Goal: Task Accomplishment & Management: Complete application form

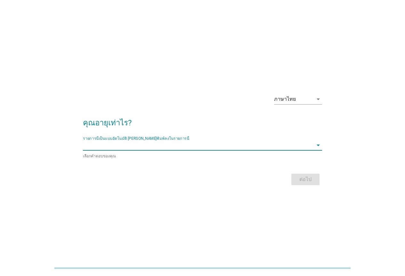
click at [255, 149] on input "รายการนี้เป็นแบบอัตโนมัติ คุณสามารถพิมพ์ลงในรายการนี้" at bounding box center [198, 145] width 230 height 10
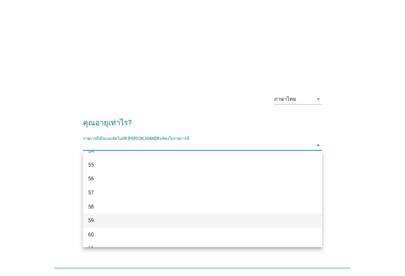
scroll to position [576, 0]
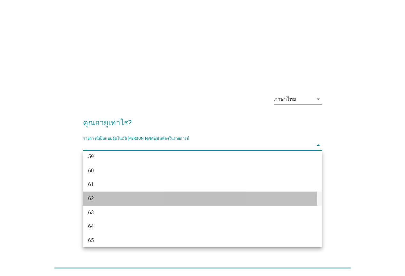
click at [97, 201] on div "62" at bounding box center [192, 199] width 209 height 8
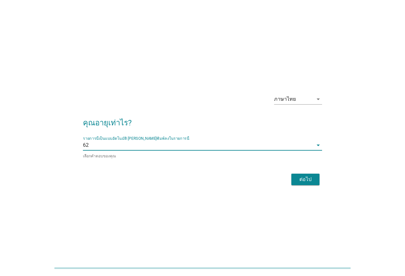
click at [297, 176] on div "ต่อไป" at bounding box center [305, 180] width 18 height 8
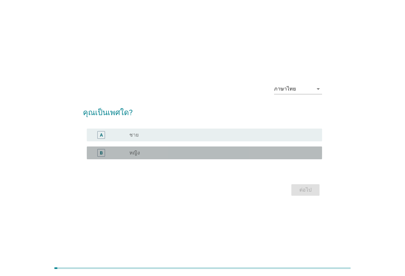
click at [201, 154] on div "radio_button_unchecked หญิง" at bounding box center [220, 153] width 182 height 6
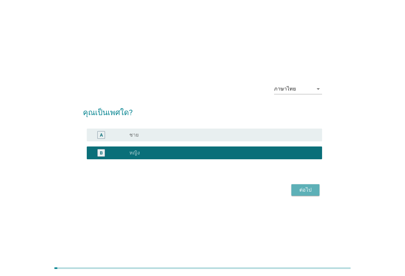
click at [302, 192] on div "ต่อไป" at bounding box center [305, 190] width 18 height 8
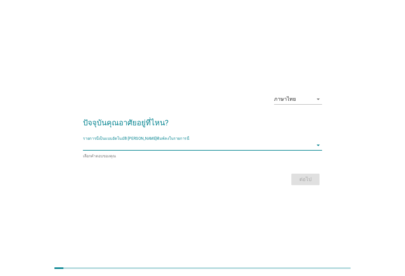
click at [229, 147] on input "รายการนี้เป็นแบบอัตโนมัติ คุณสามารถพิมพ์ลงในรายการนี้" at bounding box center [198, 145] width 230 height 10
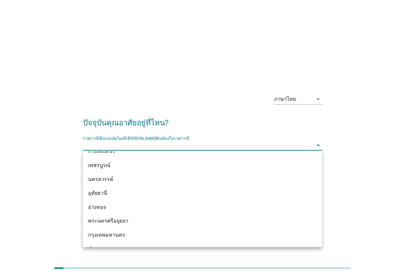
scroll to position [480, 0]
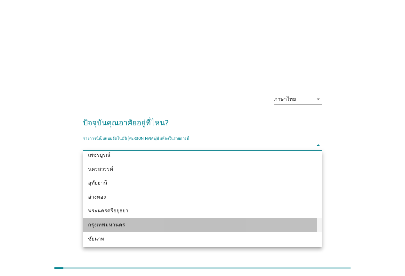
click at [131, 224] on div "กรุงเทพมหานคร" at bounding box center [192, 225] width 209 height 8
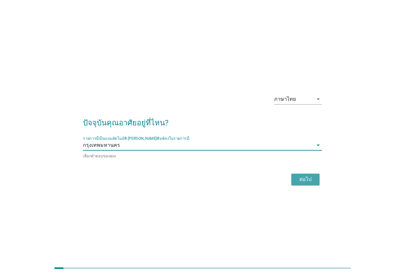
click at [310, 179] on div "ต่อไป" at bounding box center [305, 180] width 18 height 8
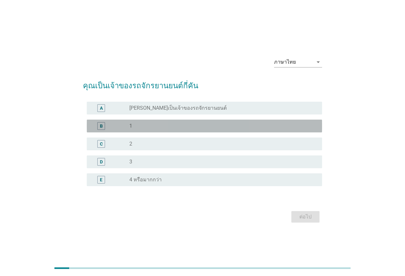
click at [204, 124] on div "radio_button_unchecked 1" at bounding box center [220, 126] width 182 height 6
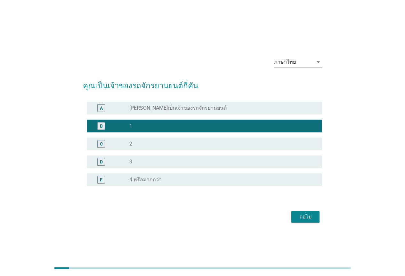
click at [310, 217] on div "ต่อไป" at bounding box center [305, 217] width 18 height 8
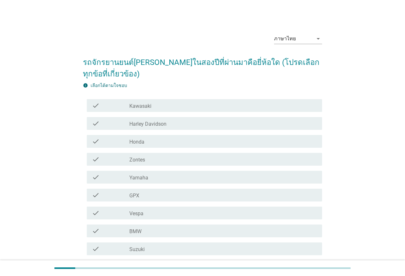
click at [185, 140] on div "check_box_outline_blank Honda" at bounding box center [222, 142] width 187 height 8
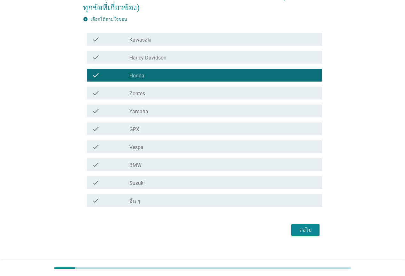
scroll to position [72, 0]
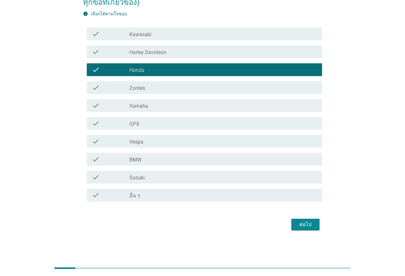
click at [313, 227] on div "ต่อไป" at bounding box center [305, 225] width 18 height 8
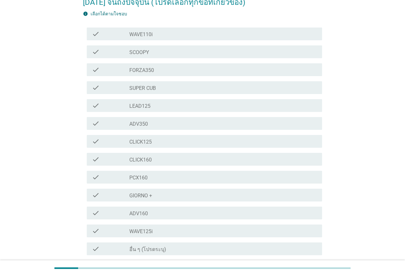
scroll to position [0, 0]
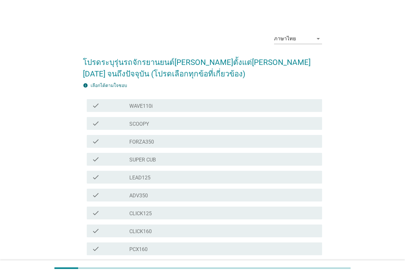
click at [183, 127] on div "check_box_outline_blank SCOOPY" at bounding box center [222, 124] width 187 height 8
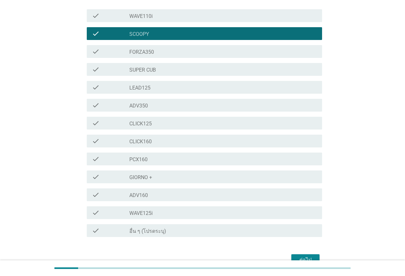
scroll to position [125, 0]
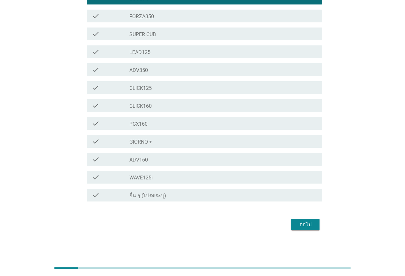
click at [302, 225] on div "ต่อไป" at bounding box center [305, 225] width 18 height 8
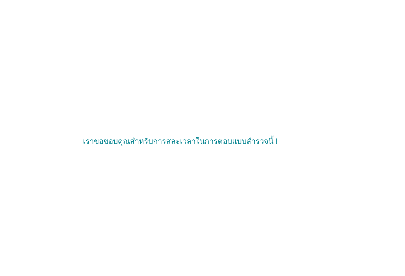
scroll to position [0, 0]
